Goal: Task Accomplishment & Management: Manage account settings

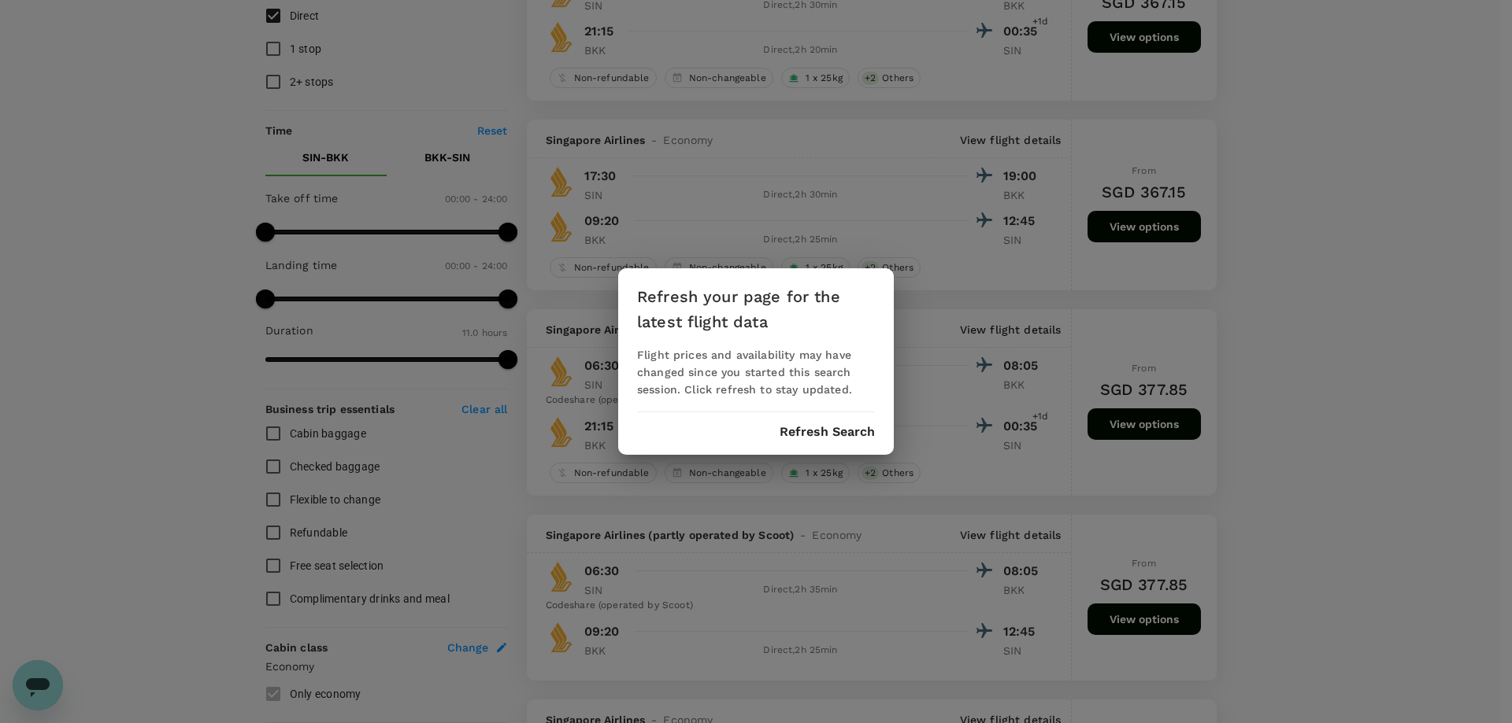
click at [800, 438] on button "Refresh Search" at bounding box center [826, 432] width 95 height 14
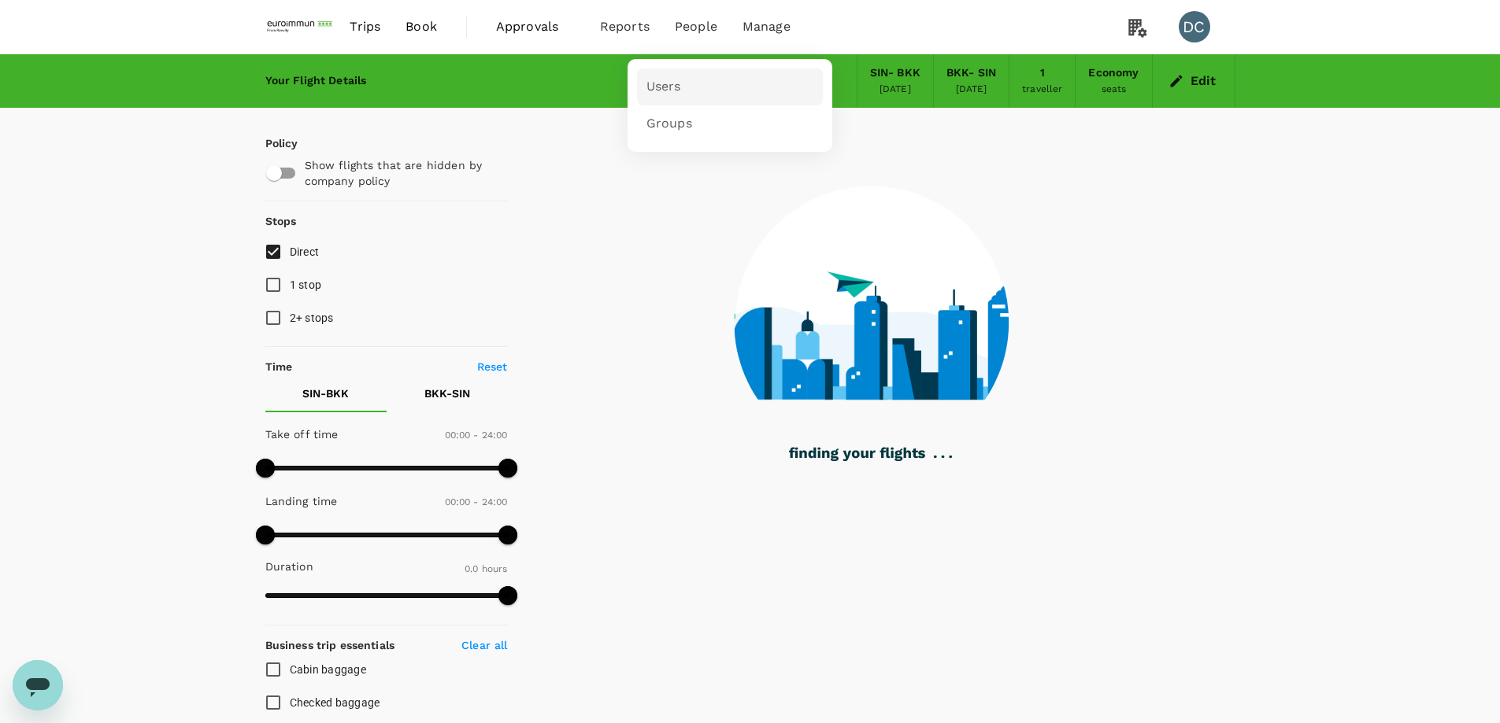
click at [675, 91] on span "Users" at bounding box center [663, 87] width 35 height 18
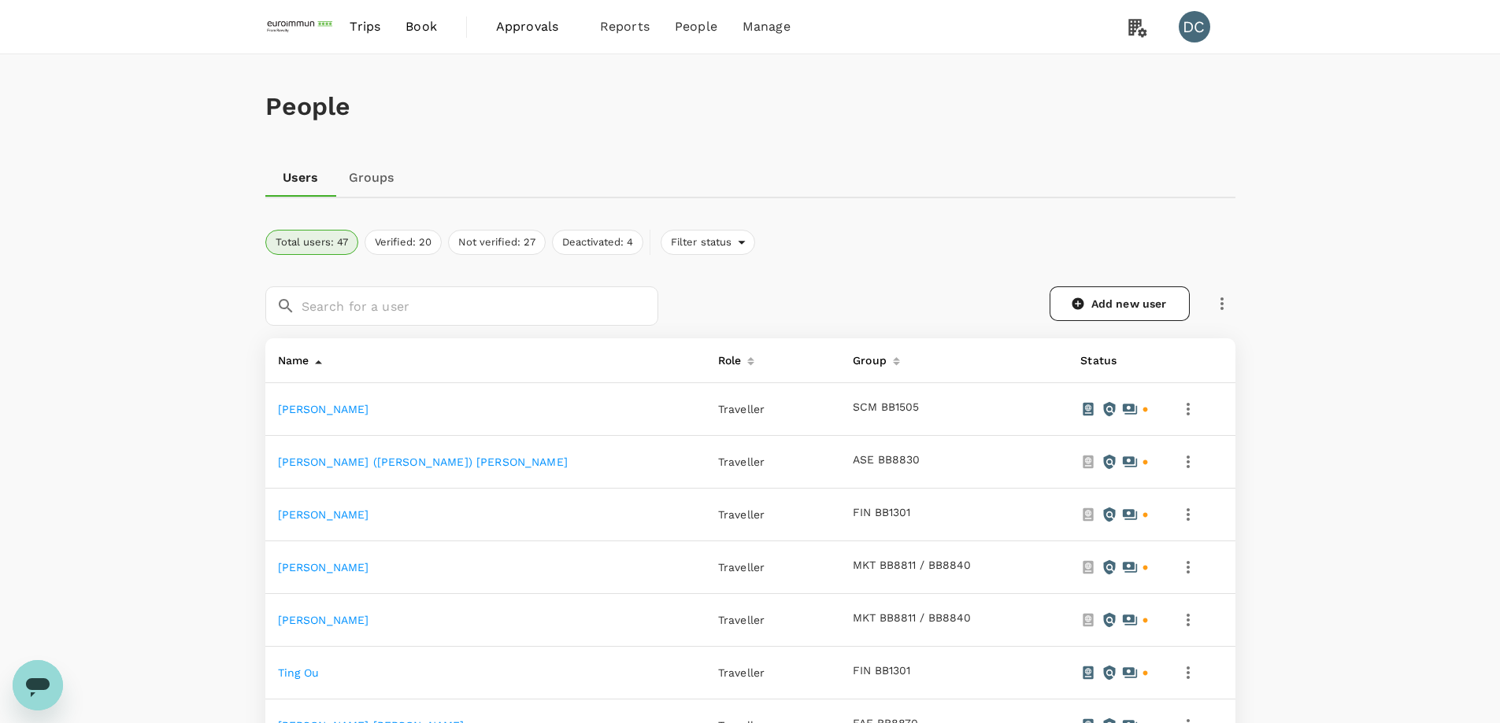
click at [1224, 298] on icon "button" at bounding box center [1221, 303] width 19 height 19
click at [1219, 339] on div "Send invitation email" at bounding box center [1286, 336] width 157 height 39
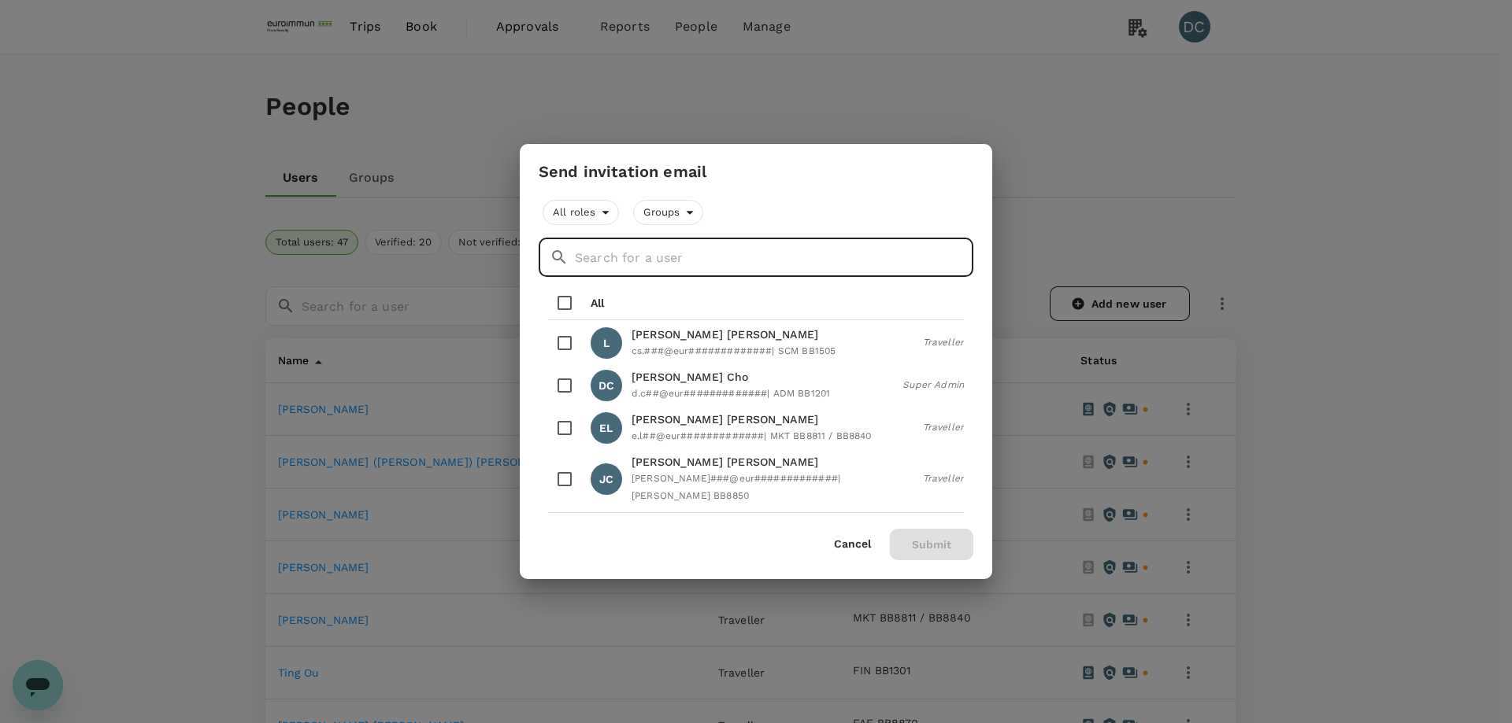
click at [803, 260] on input "text" at bounding box center [774, 257] width 398 height 39
drag, startPoint x: 562, startPoint y: 421, endPoint x: 570, endPoint y: 420, distance: 7.9
click at [562, 420] on input "checkbox" at bounding box center [564, 428] width 33 height 33
checkbox input "true"
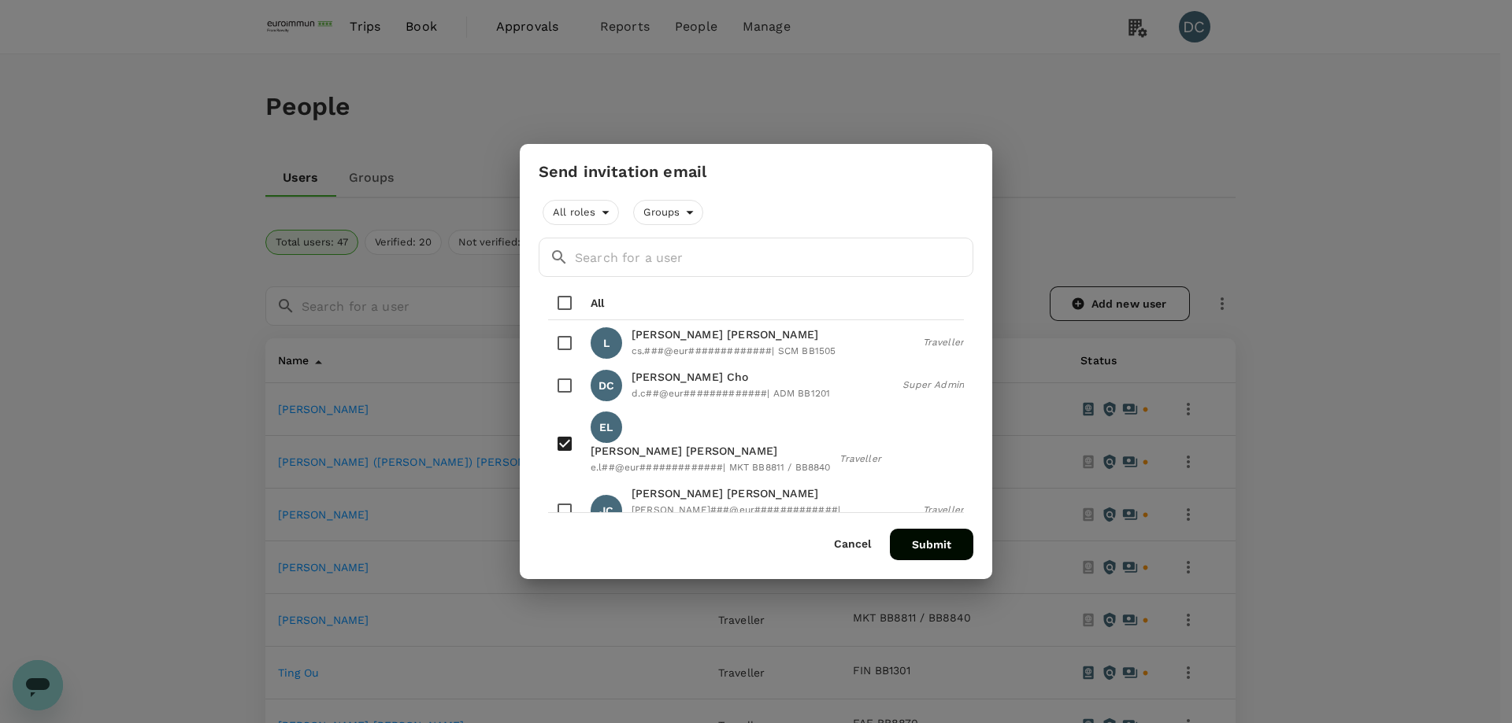
click at [912, 543] on button "Submit" at bounding box center [931, 544] width 83 height 31
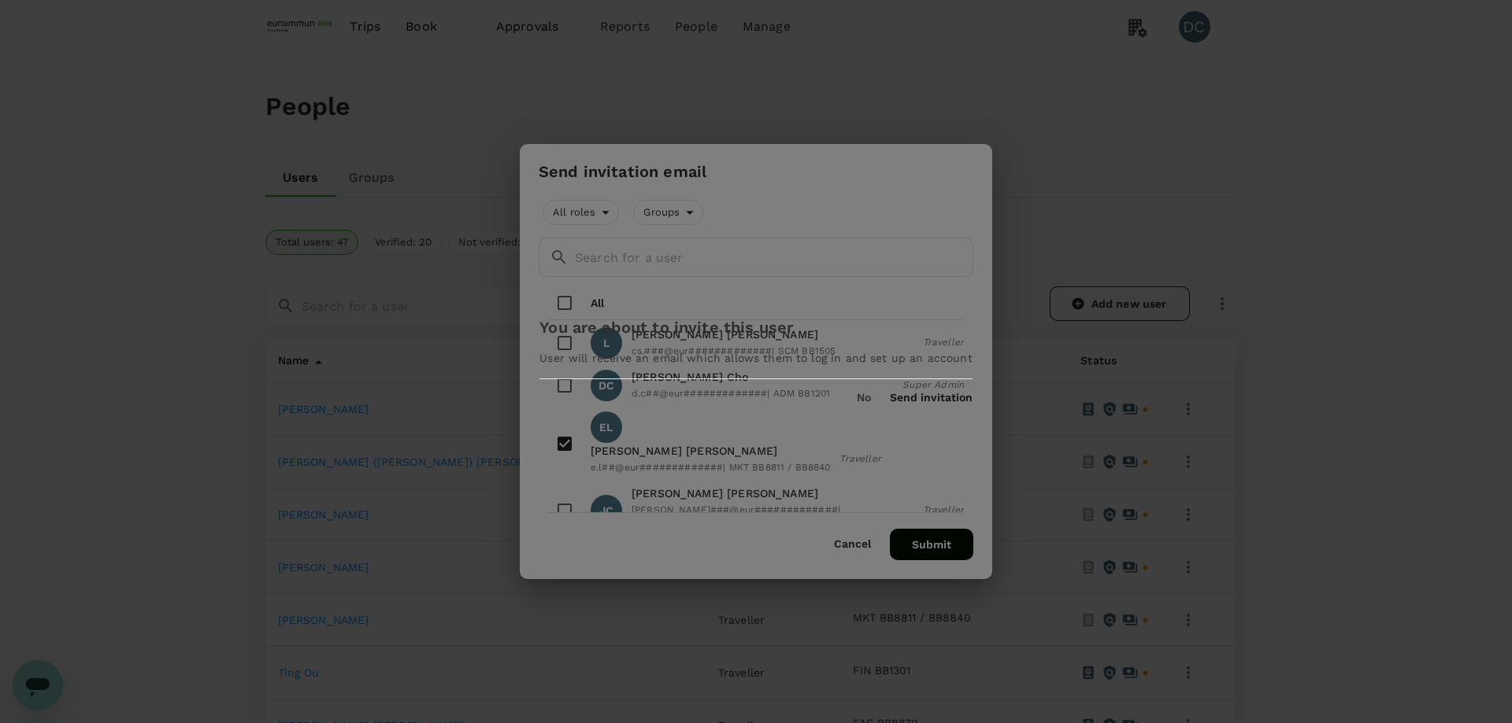
click at [890, 405] on button "Send invitation" at bounding box center [931, 398] width 83 height 13
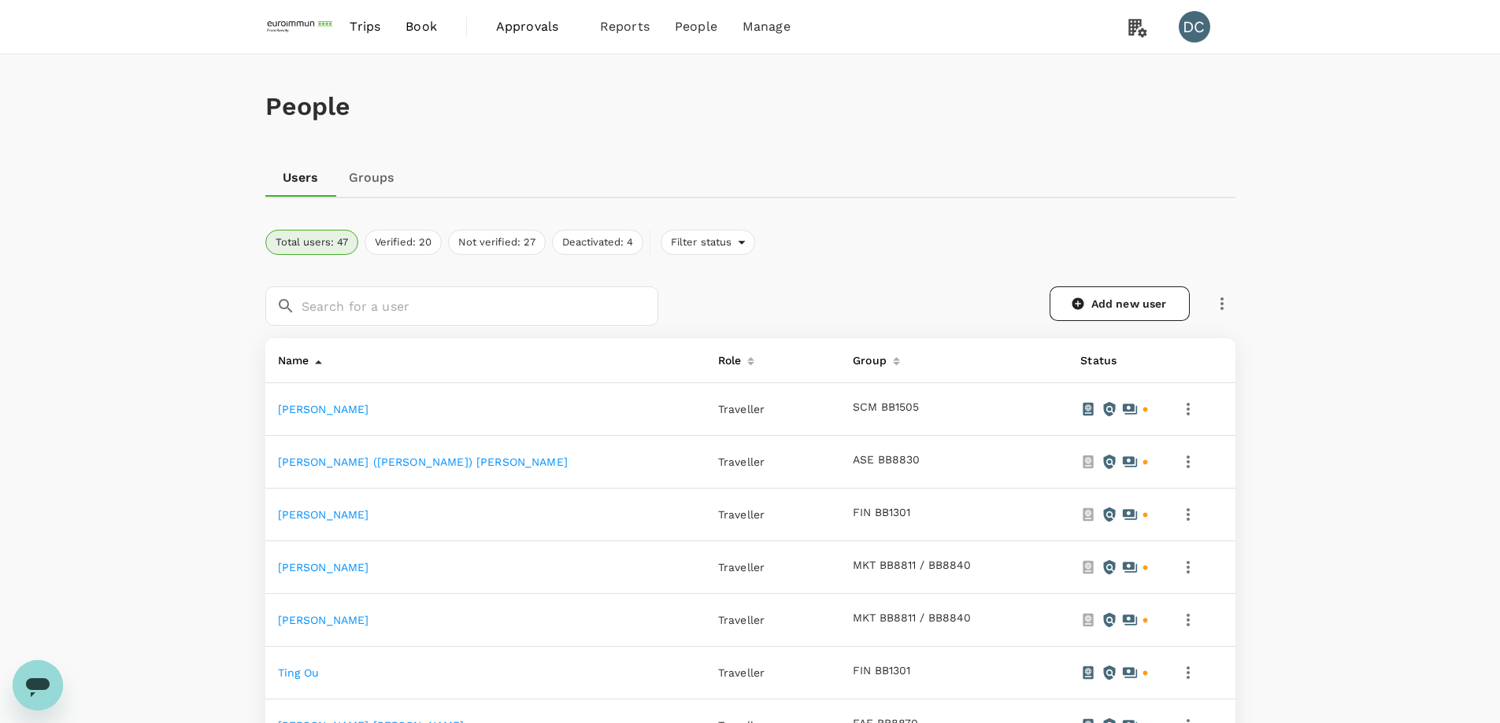
click at [413, 30] on span "Book" at bounding box center [420, 26] width 31 height 19
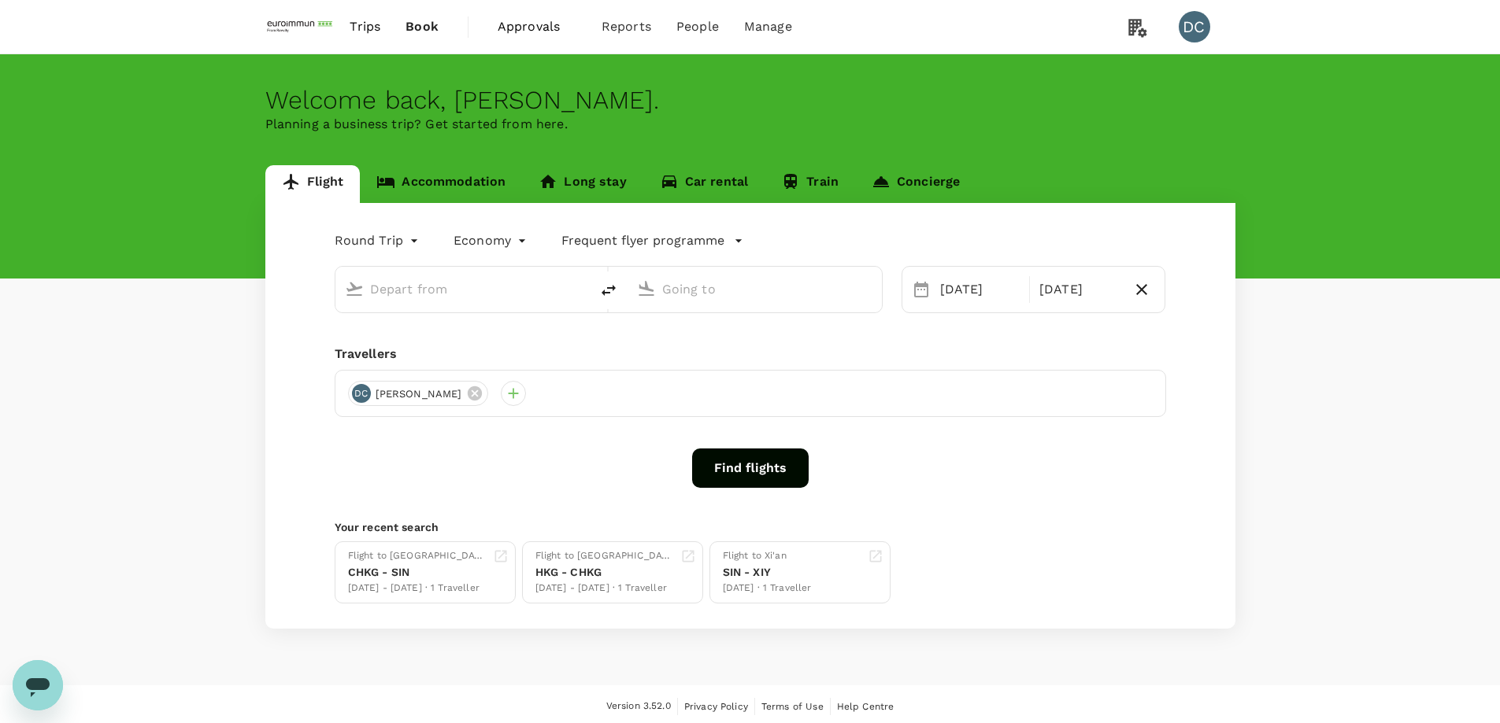
type input "Singapore Changi (SIN)"
type input "Suvarnabhumi Intl (BKK)"
type input "Singapore Changi (SIN)"
type input "Suvarnabhumi Intl (BKK)"
